Goal: Task Accomplishment & Management: Manage account settings

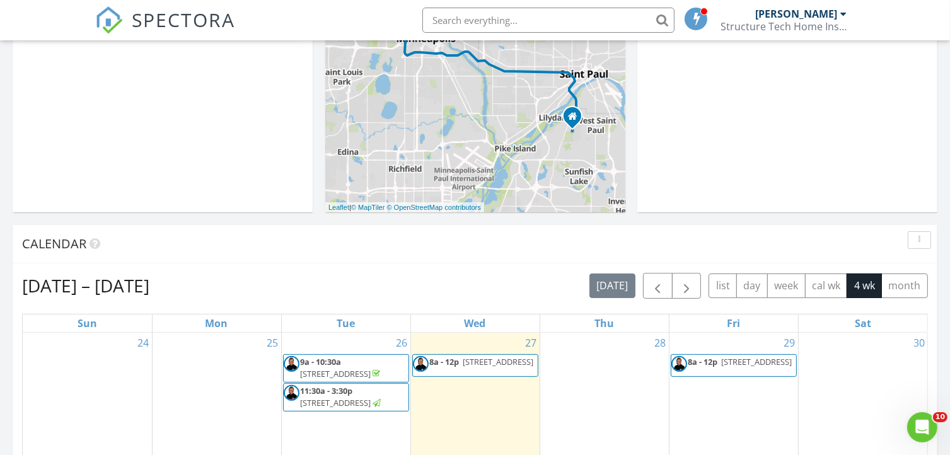
scroll to position [428, 0]
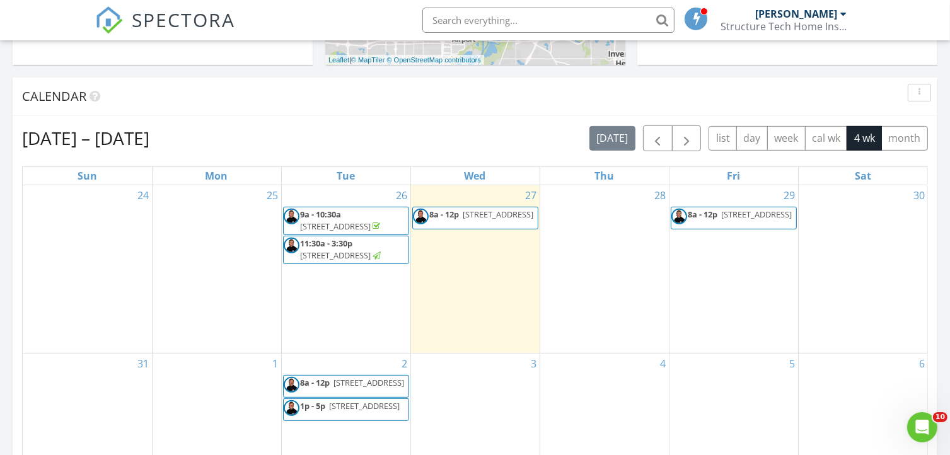
click at [341, 261] on span "9111 Club Road , Saint Louis Park 55426" at bounding box center [336, 255] width 71 height 11
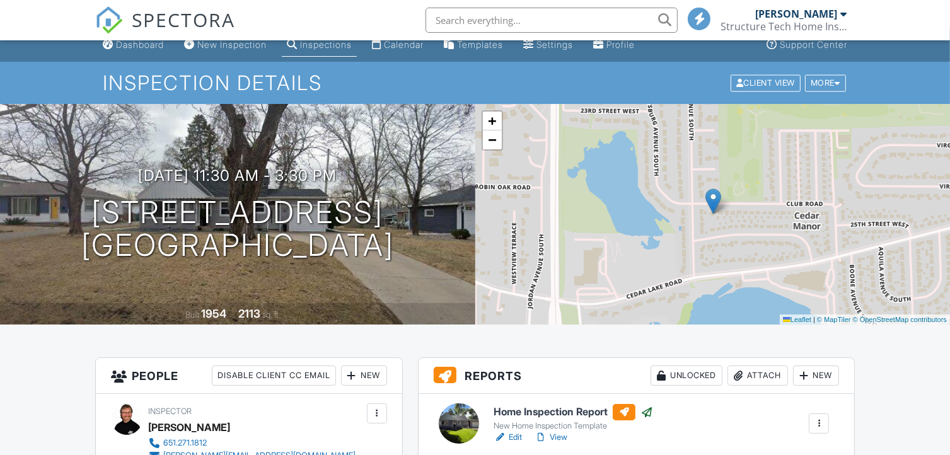
click at [516, 436] on link "Edit" at bounding box center [508, 437] width 28 height 13
